Goal: Transaction & Acquisition: Purchase product/service

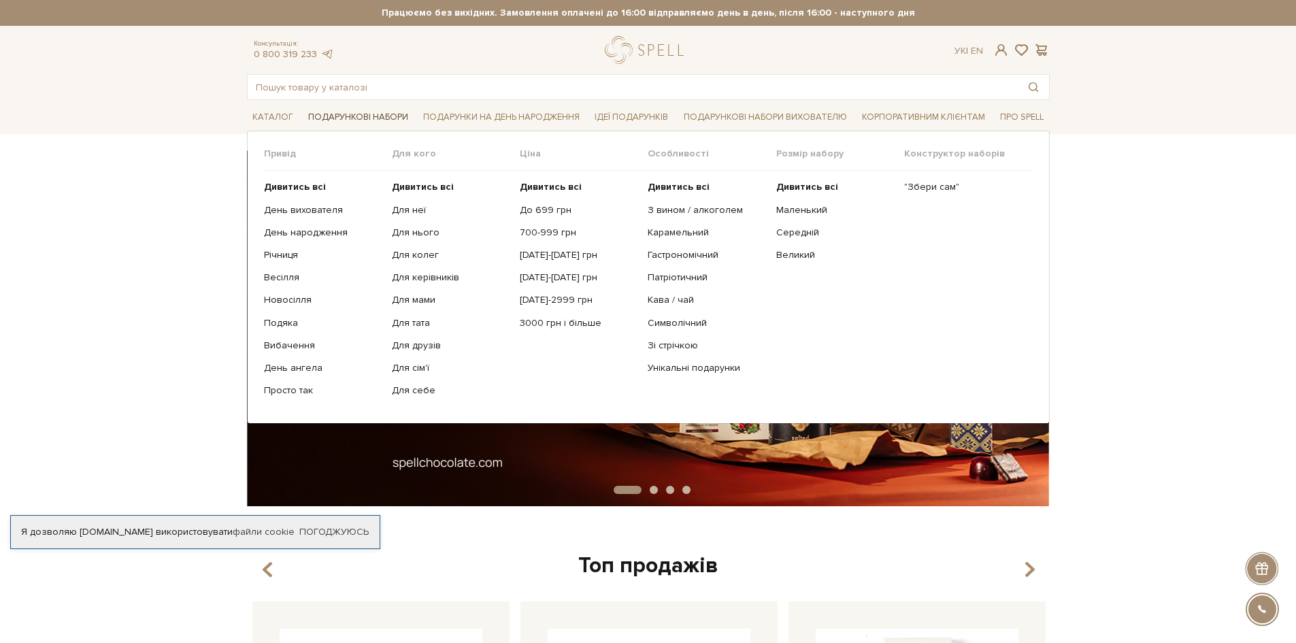
click at [369, 110] on link "Подарункові набори" at bounding box center [358, 117] width 111 height 21
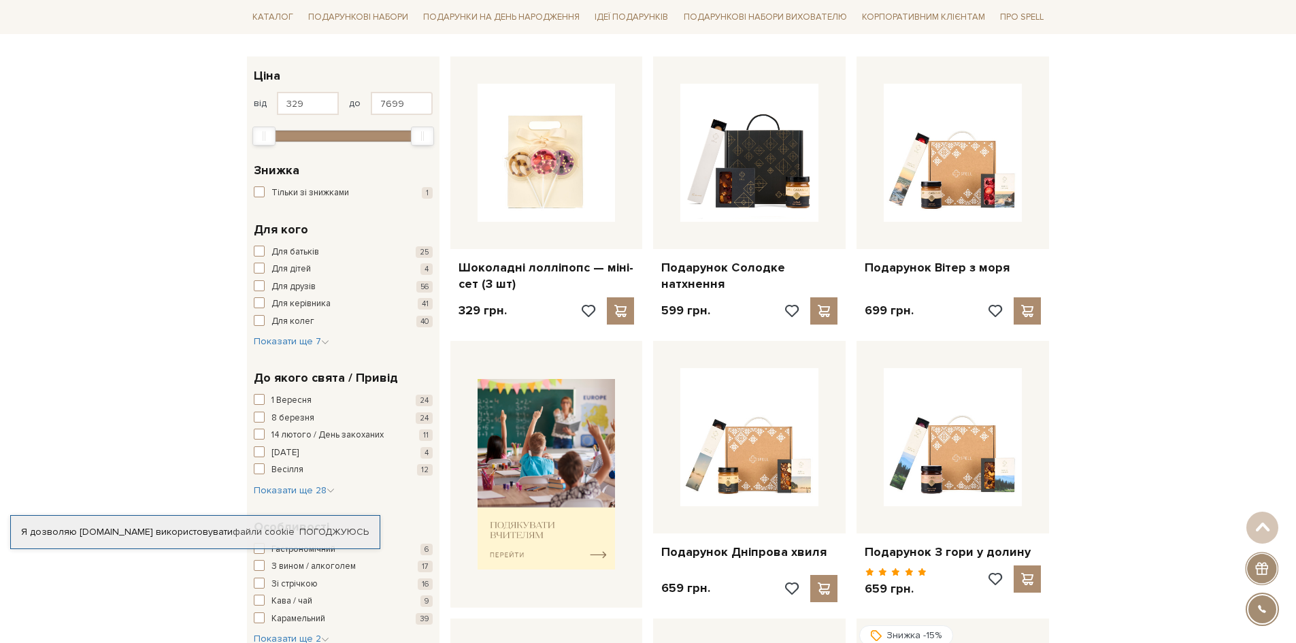
scroll to position [204, 0]
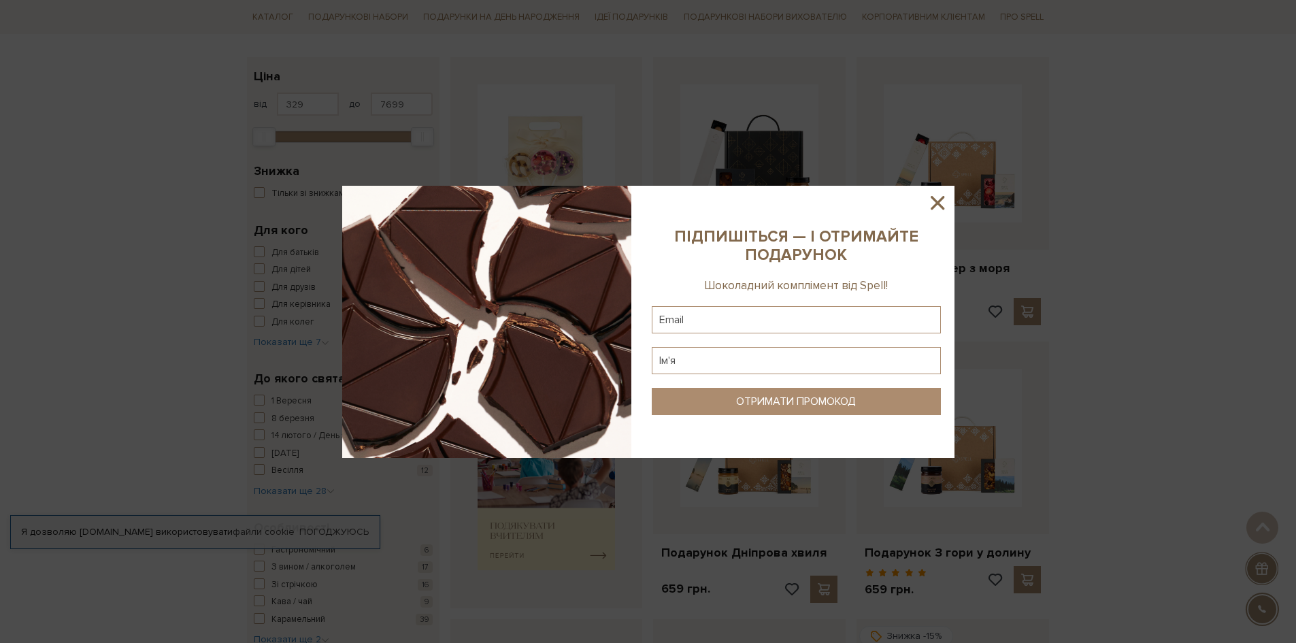
click at [62, 163] on div at bounding box center [648, 321] width 1296 height 643
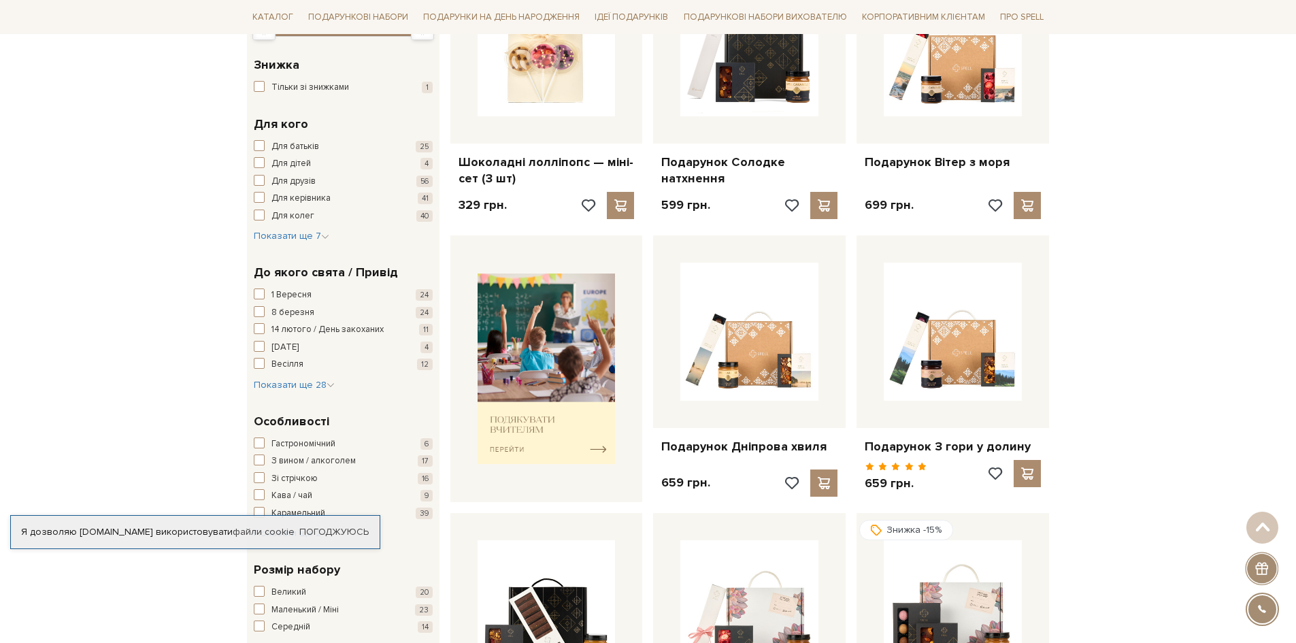
scroll to position [68, 0]
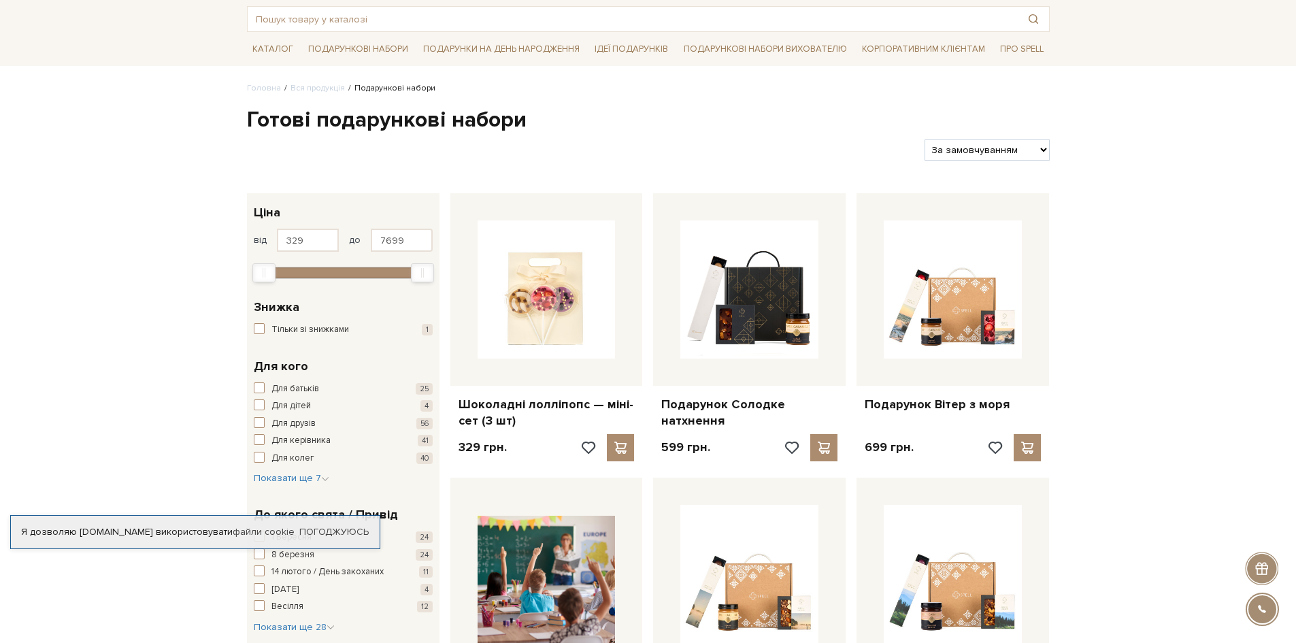
click at [1014, 158] on select "За замовчуванням За Ціною (зростання) За Ціною (зменшення) Новинки За популярні…" at bounding box center [987, 149] width 125 height 21
select select "[URL][DOMAIN_NAME]"
click at [925, 139] on select "За замовчуванням За Ціною (зростання) За Ціною (зменшення) Новинки За популярні…" at bounding box center [987, 149] width 125 height 21
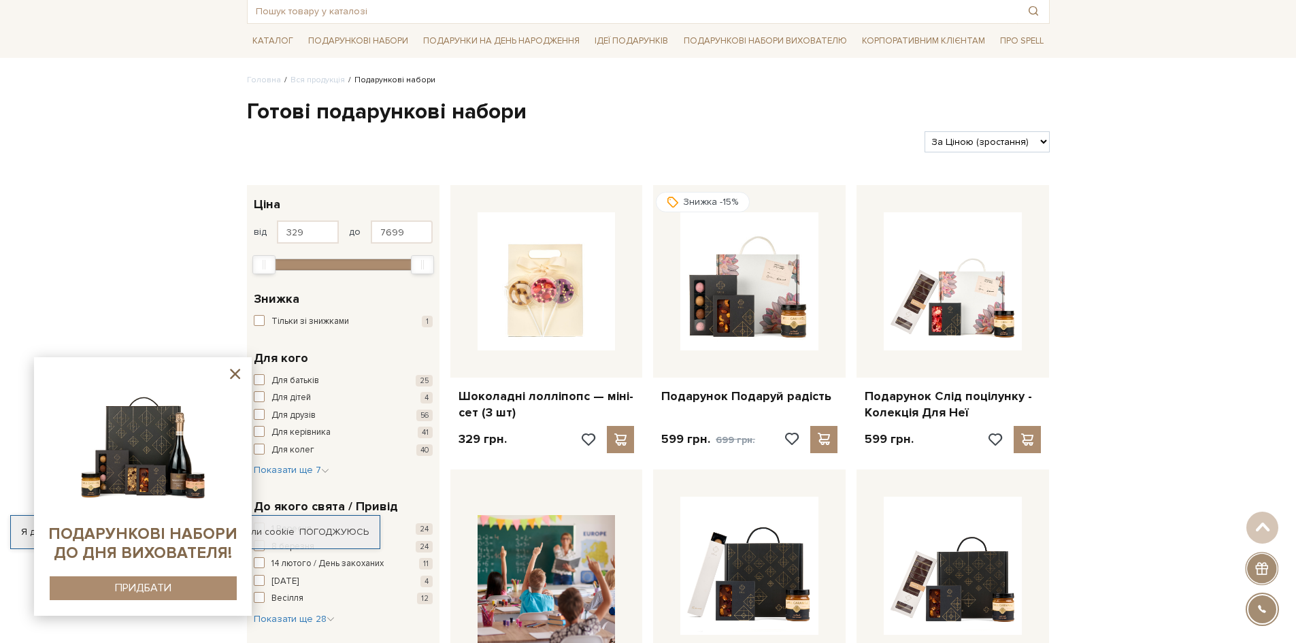
scroll to position [68, 0]
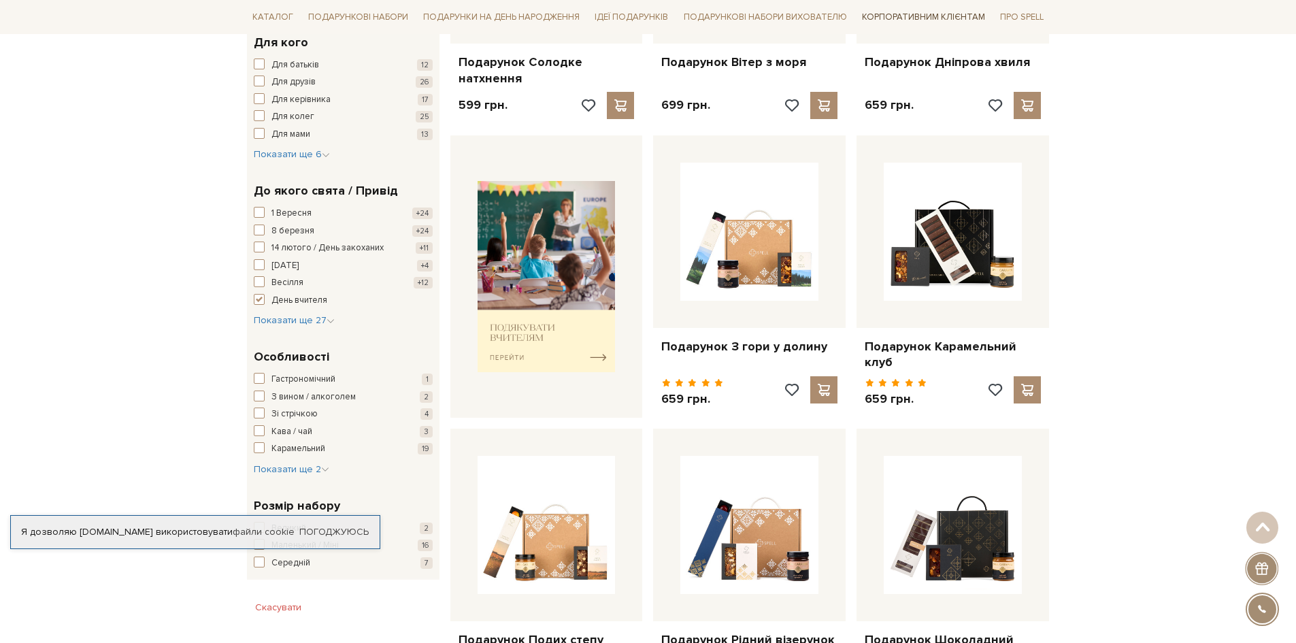
scroll to position [408, 0]
